Goal: Navigation & Orientation: Understand site structure

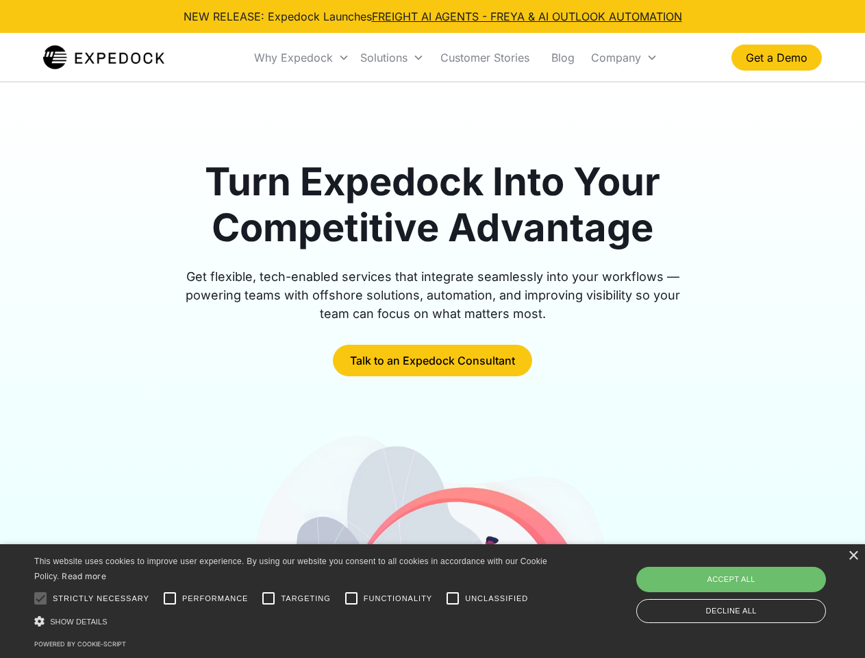
click at [302, 58] on div "Why Expedock" at bounding box center [293, 58] width 79 height 14
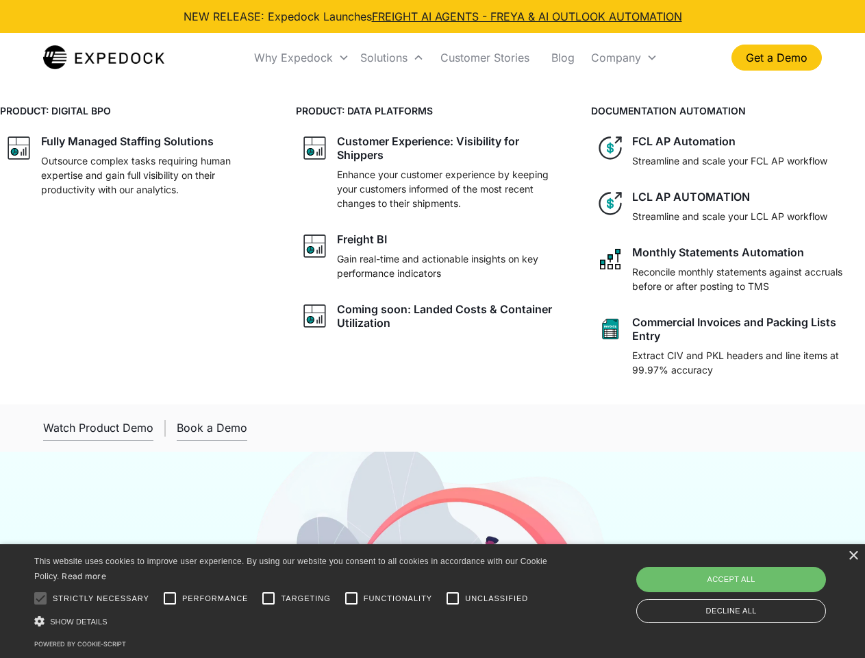
click at [392, 58] on div "Solutions" at bounding box center [383, 58] width 47 height 14
click at [624, 58] on div "Company" at bounding box center [616, 58] width 50 height 14
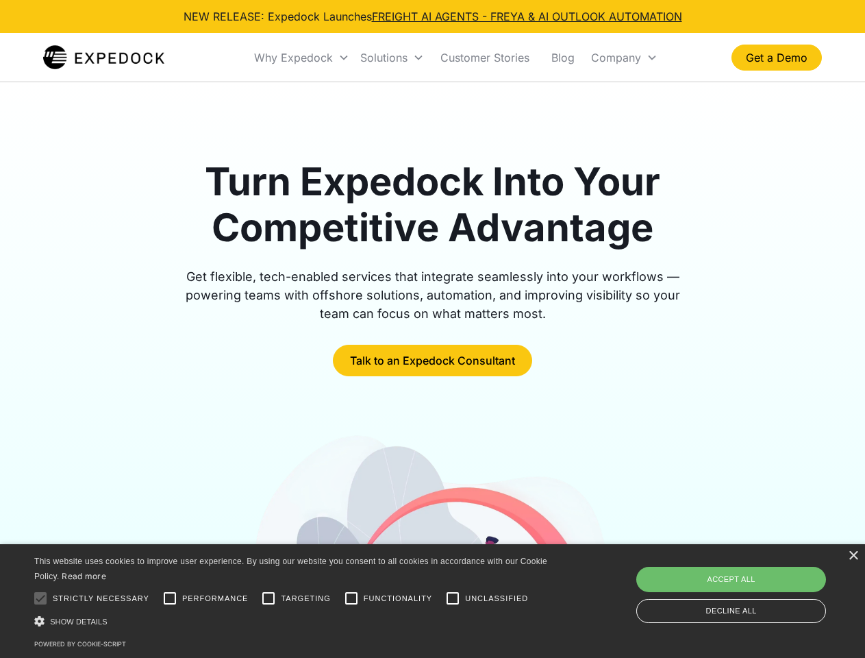
click at [40, 598] on div at bounding box center [40, 597] width 27 height 27
click at [170, 598] on input "Performance" at bounding box center [169, 597] width 27 height 27
checkbox input "true"
click at [269, 598] on input "Targeting" at bounding box center [268, 597] width 27 height 27
checkbox input "true"
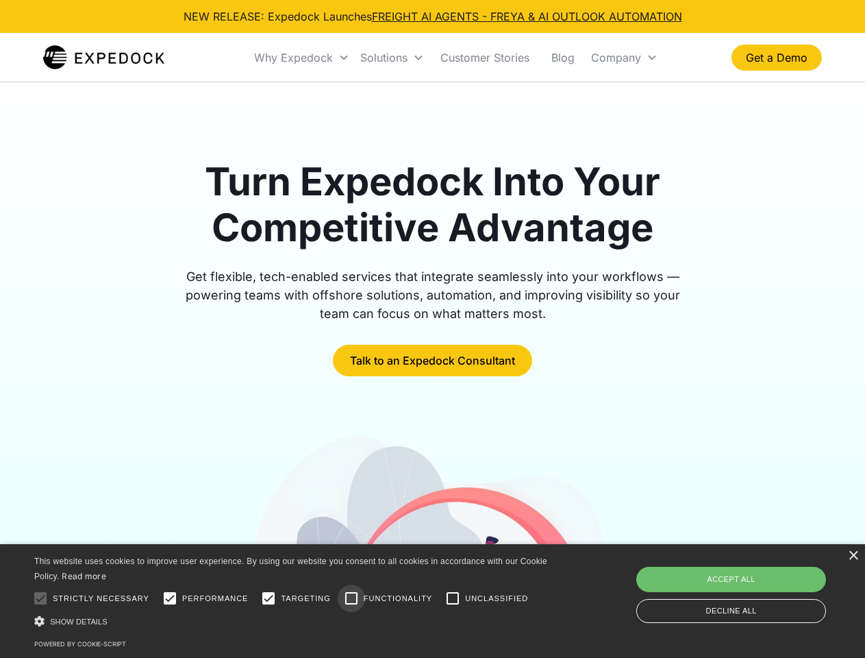
click at [351, 598] on input "Functionality" at bounding box center [351, 597] width 27 height 27
checkbox input "true"
click at [453, 598] on input "Unclassified" at bounding box center [452, 597] width 27 height 27
checkbox input "true"
click at [293, 621] on div "Show details Hide details" at bounding box center [293, 621] width 518 height 14
